Goal: Register for event/course

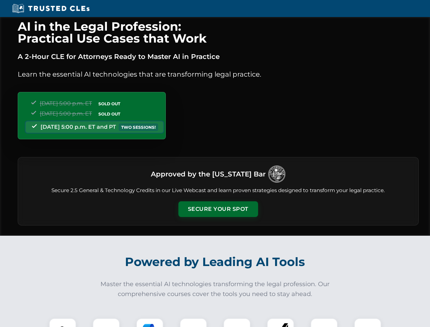
click at [218, 209] on button "Secure Your Spot" at bounding box center [218, 209] width 80 height 16
click at [63, 322] on img at bounding box center [63, 332] width 20 height 20
click at [106, 322] on div at bounding box center [106, 331] width 27 height 27
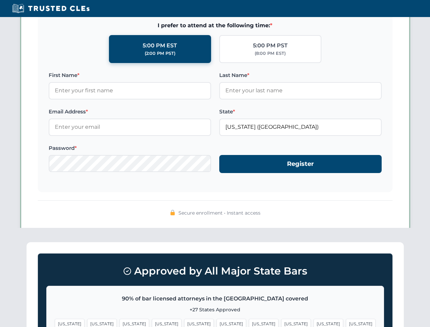
click at [314, 322] on span "[US_STATE]" at bounding box center [329, 324] width 30 height 10
